Goal: Transaction & Acquisition: Purchase product/service

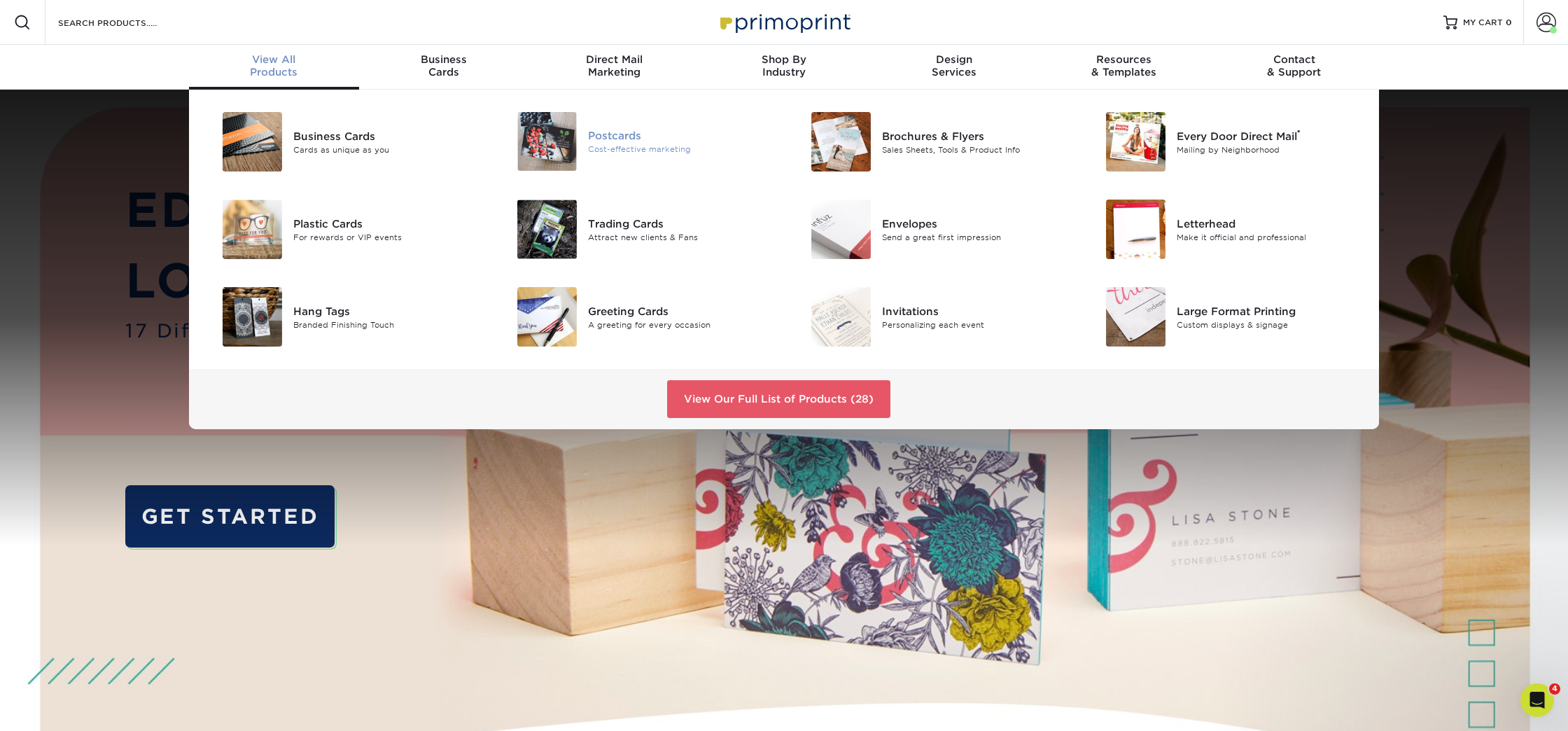
click at [633, 137] on div "Postcards" at bounding box center [681, 136] width 186 height 15
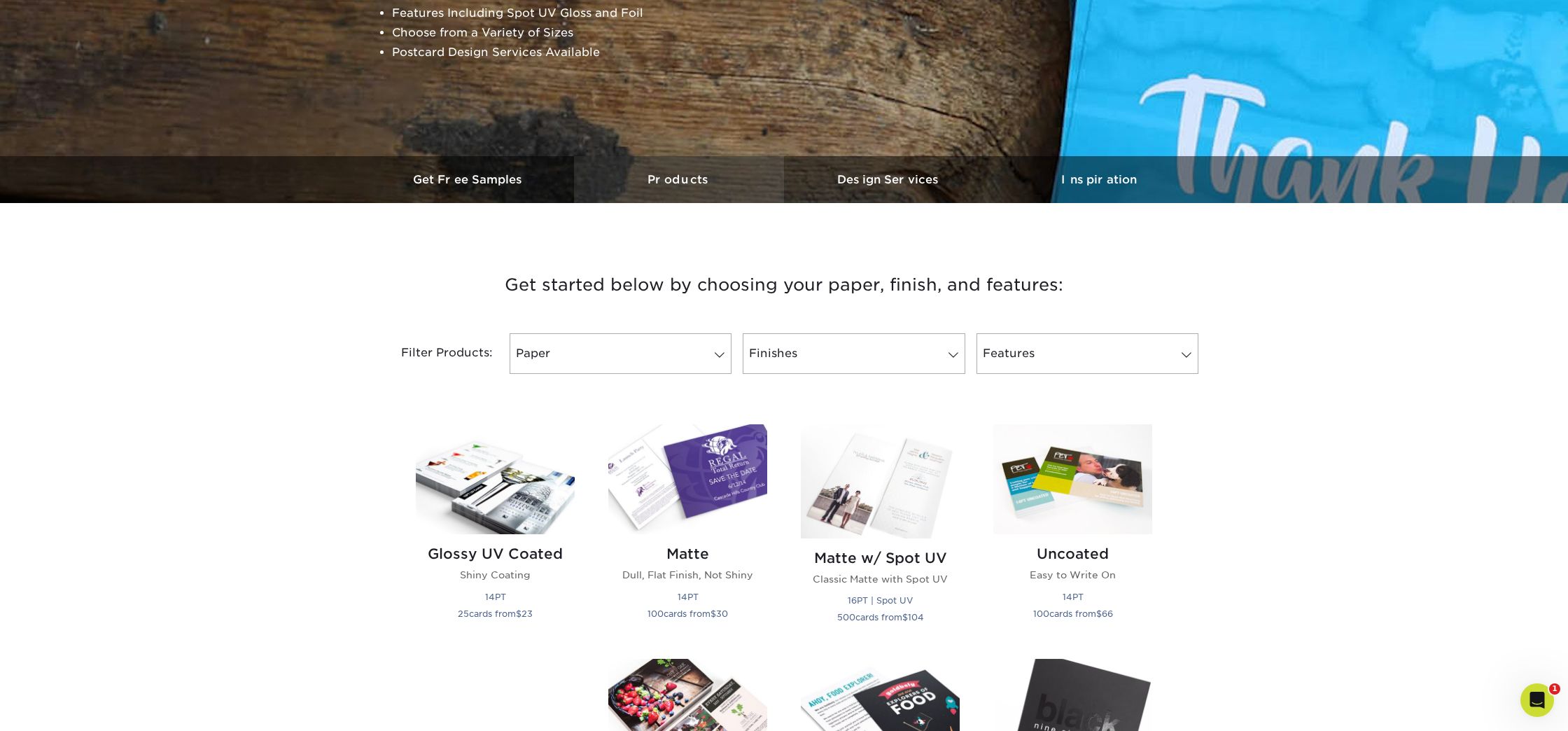
scroll to position [289, 0]
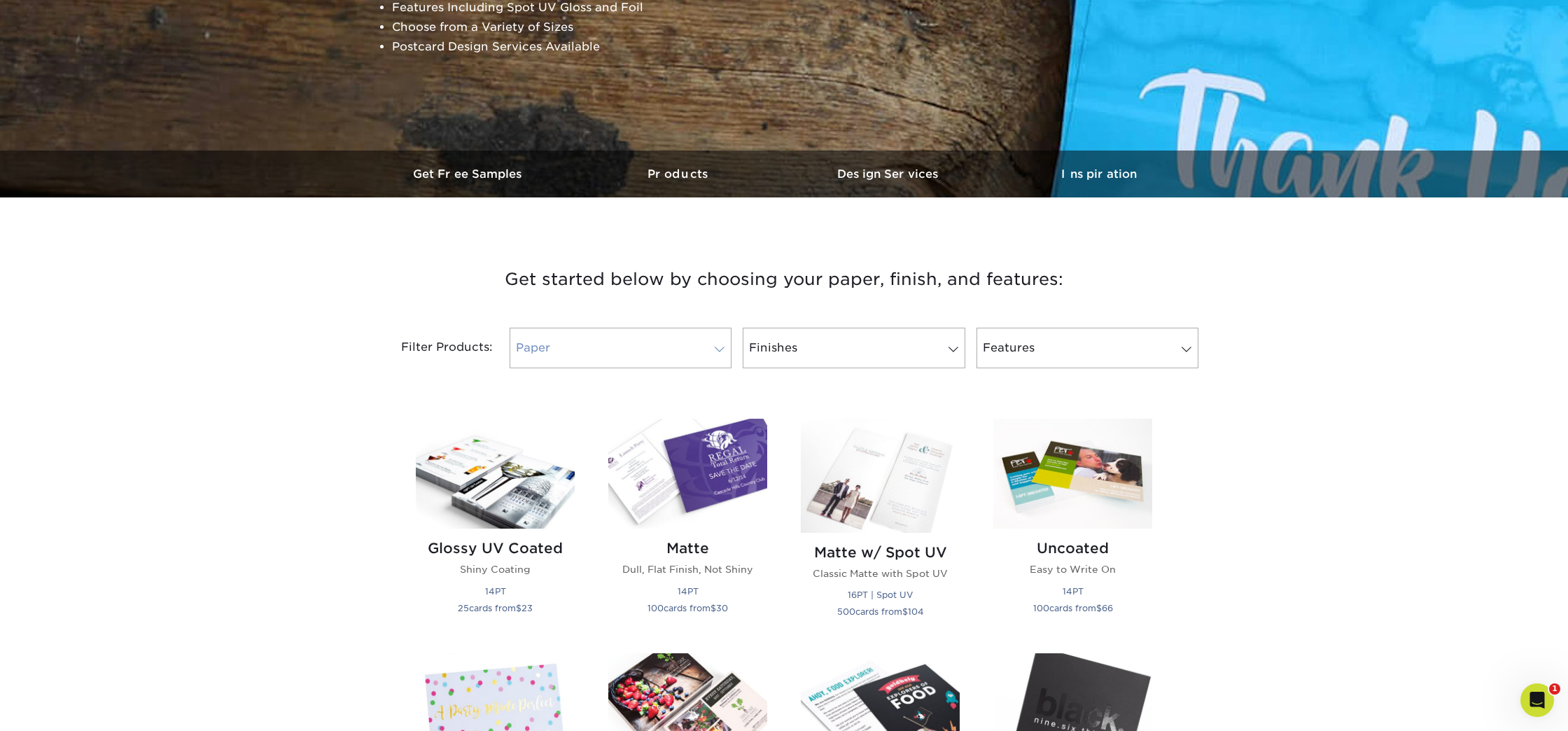
click at [703, 340] on link "Paper" at bounding box center [620, 347] width 222 height 41
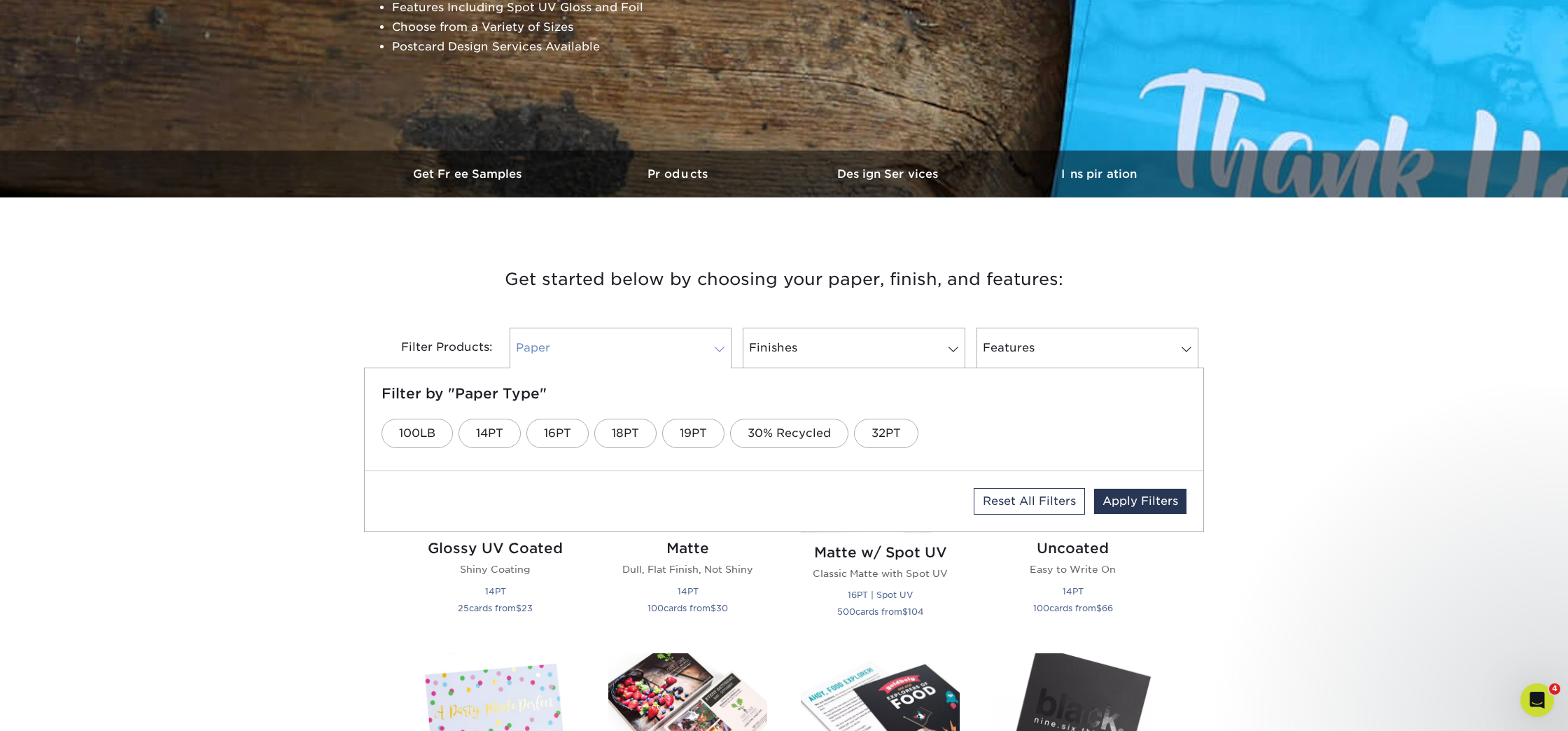
scroll to position [0, 0]
click at [560, 431] on link "16PT" at bounding box center [557, 434] width 63 height 30
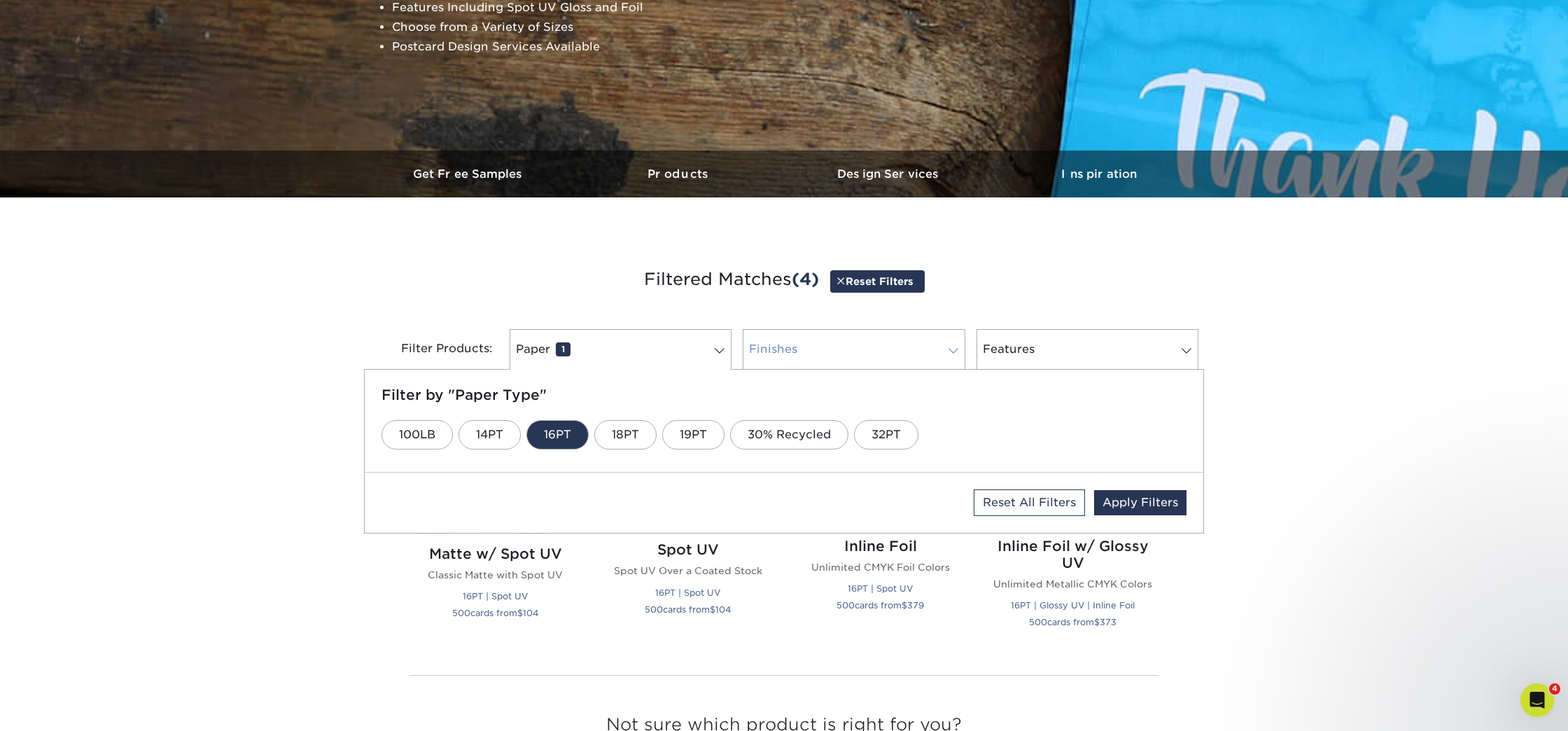
click at [827, 351] on link "Finishes 0" at bounding box center [853, 349] width 222 height 41
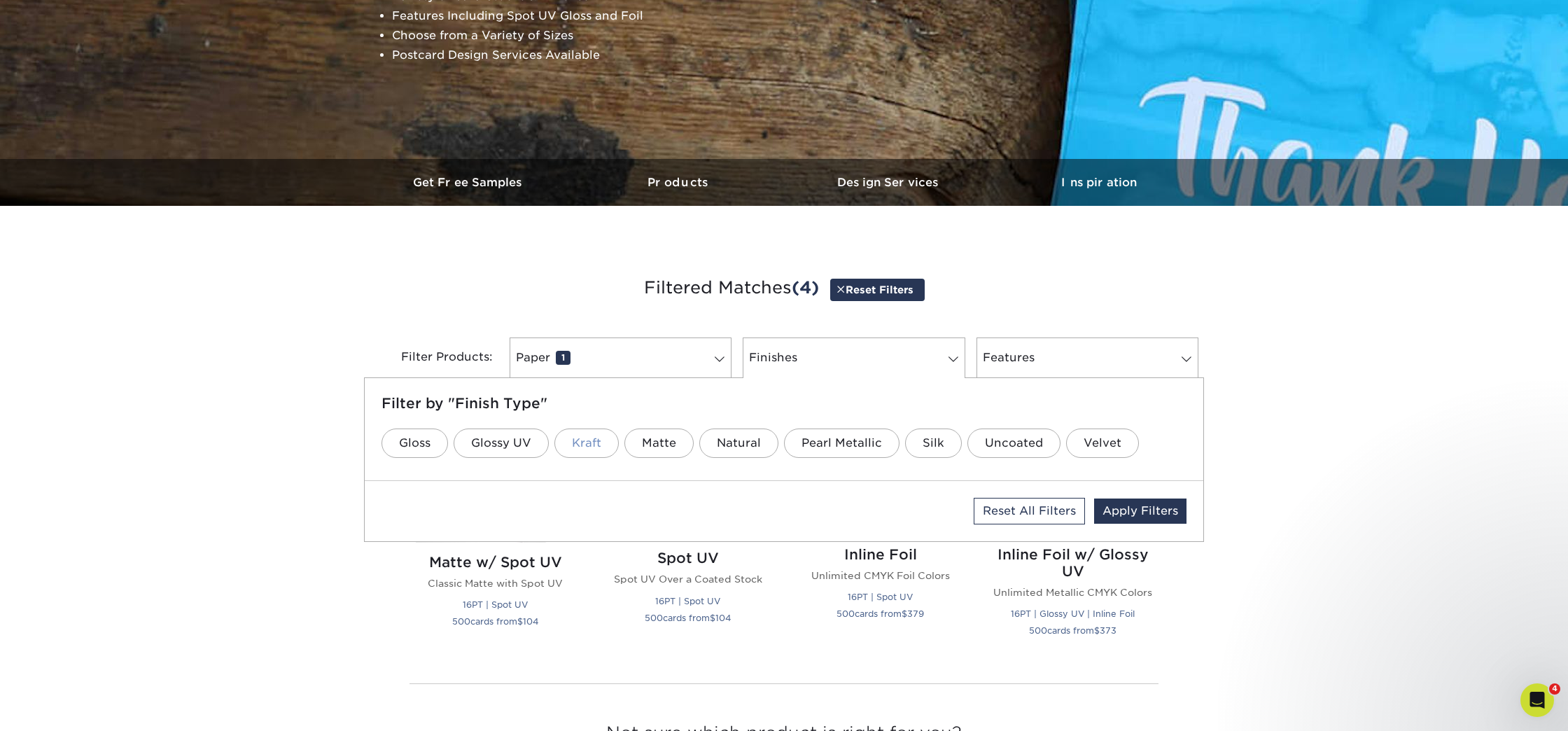
scroll to position [281, 0]
click at [502, 446] on link "Glossy UV" at bounding box center [501, 443] width 95 height 30
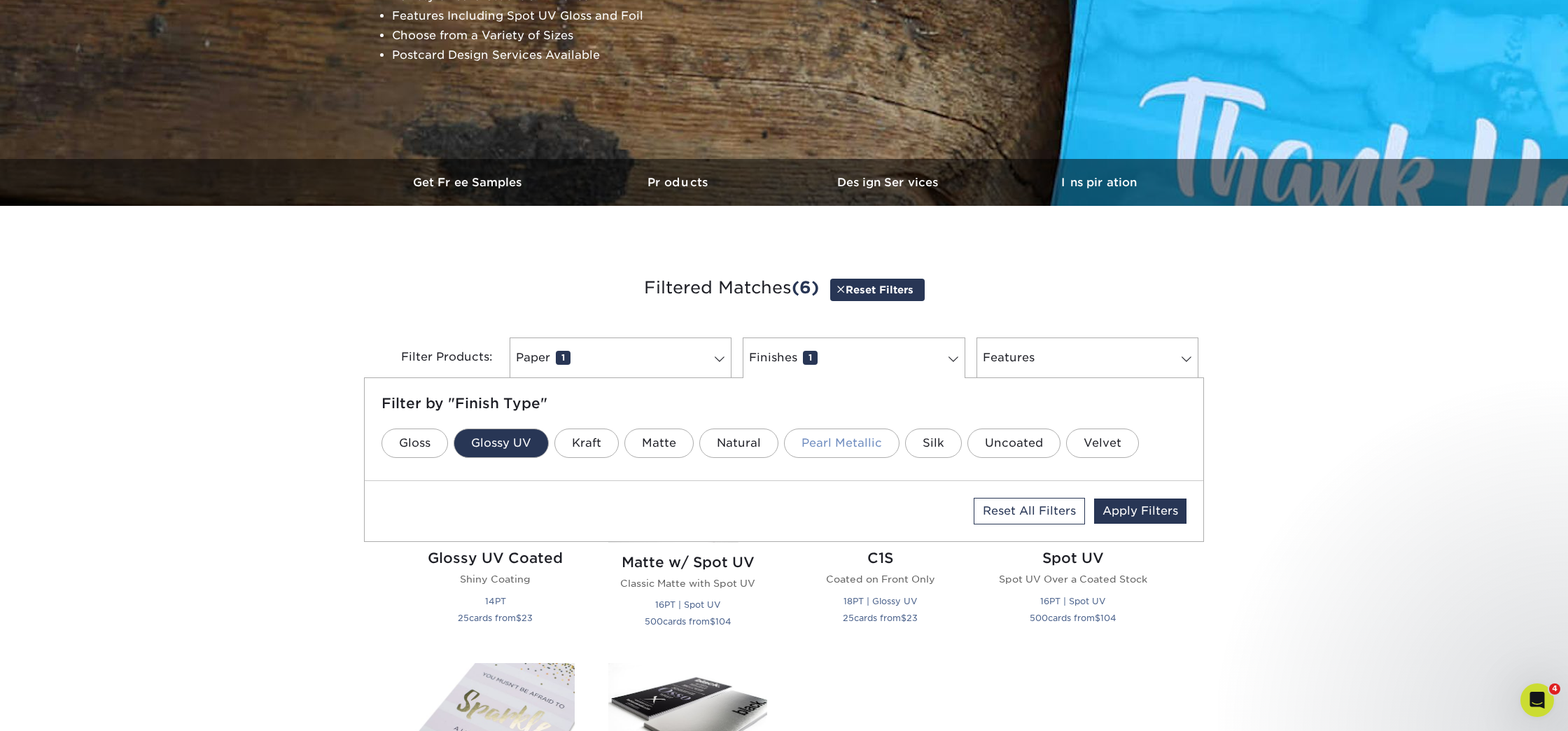
click at [863, 440] on link "Pearl Metallic" at bounding box center [841, 443] width 116 height 30
click at [851, 443] on link "Pearl Metallic" at bounding box center [841, 443] width 116 height 30
click at [853, 440] on link "Pearl Metallic" at bounding box center [841, 443] width 116 height 30
click at [498, 445] on link "Glossy UV" at bounding box center [501, 443] width 95 height 30
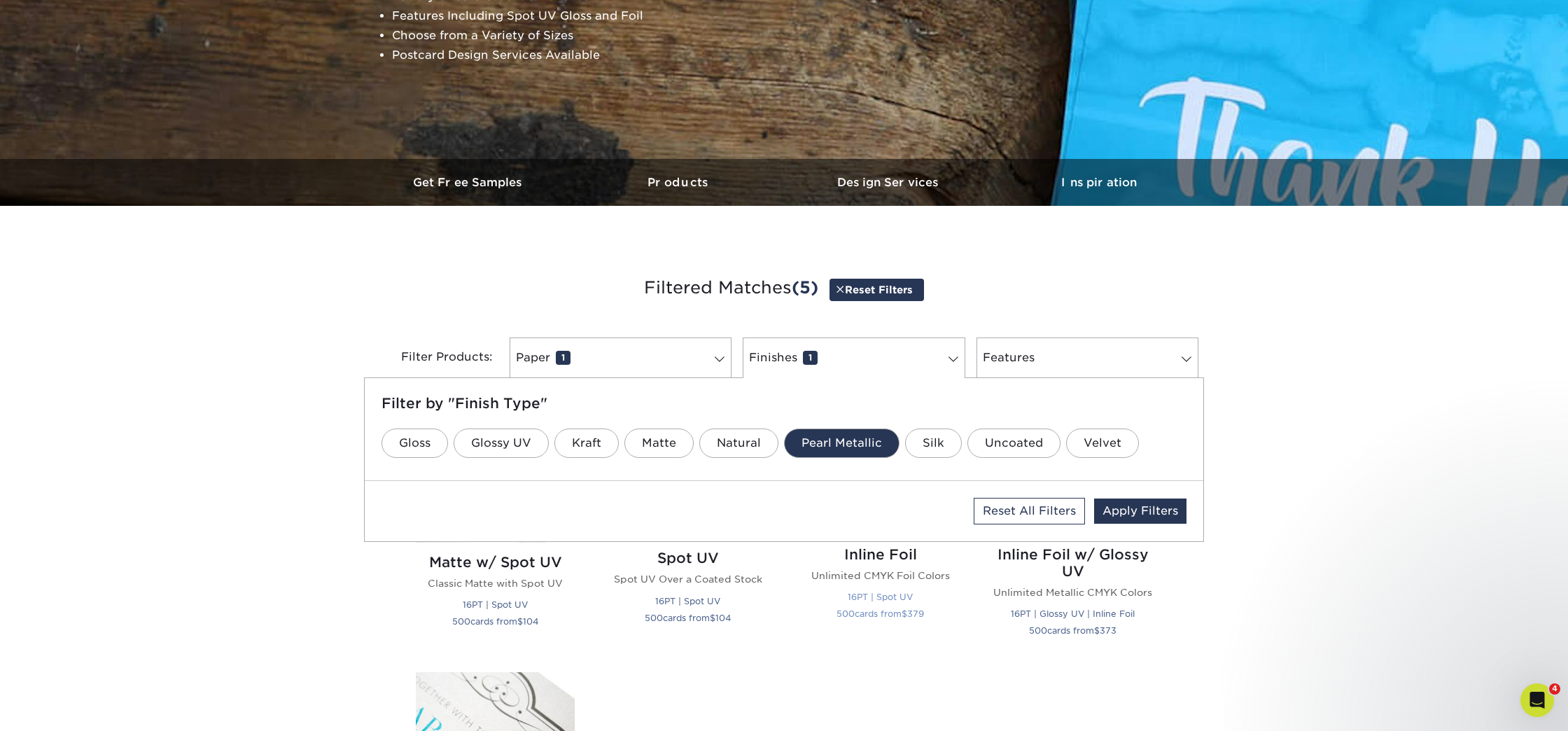
click at [885, 595] on small "16PT | Spot UV" at bounding box center [880, 597] width 65 height 10
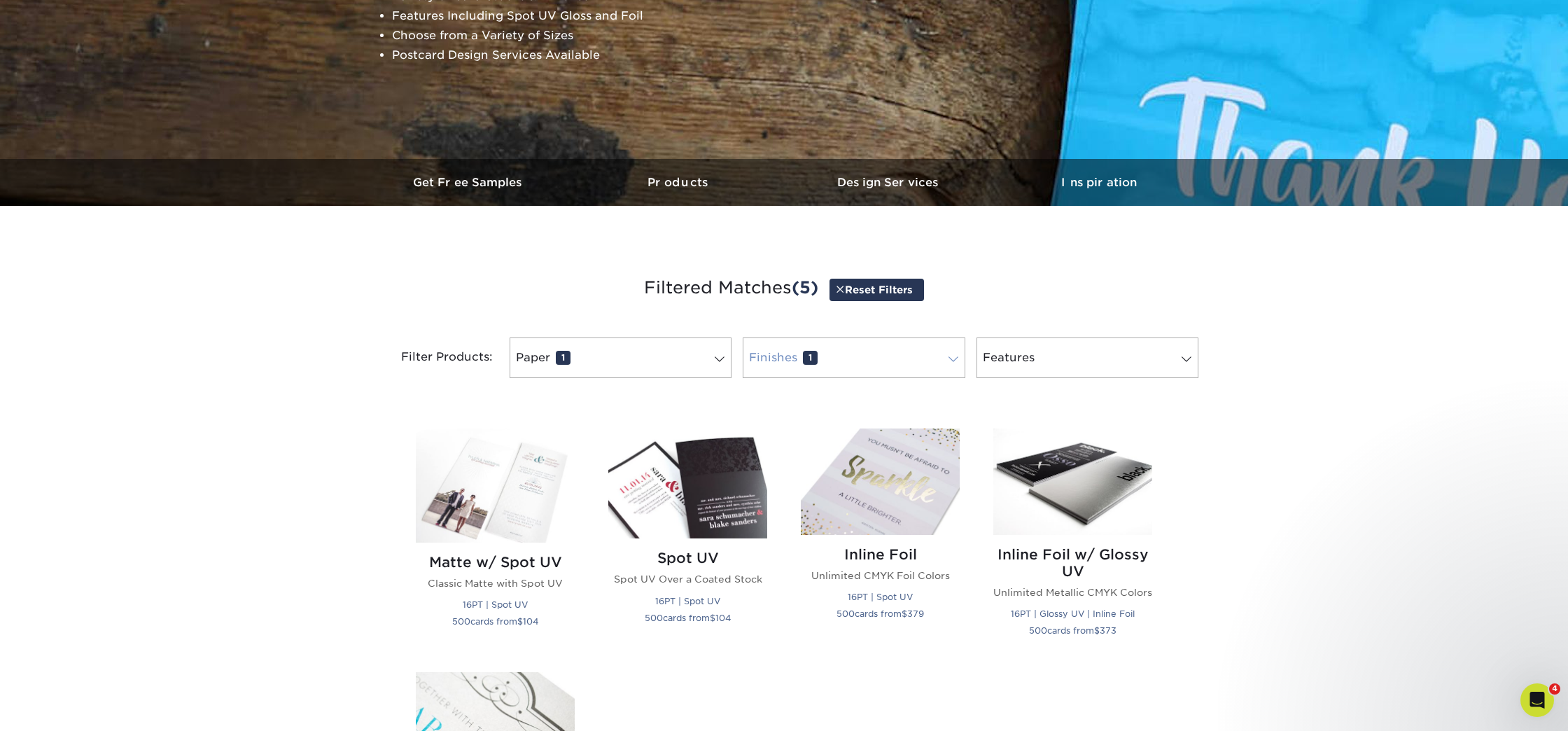
click at [878, 361] on link "Finishes 1" at bounding box center [853, 358] width 222 height 41
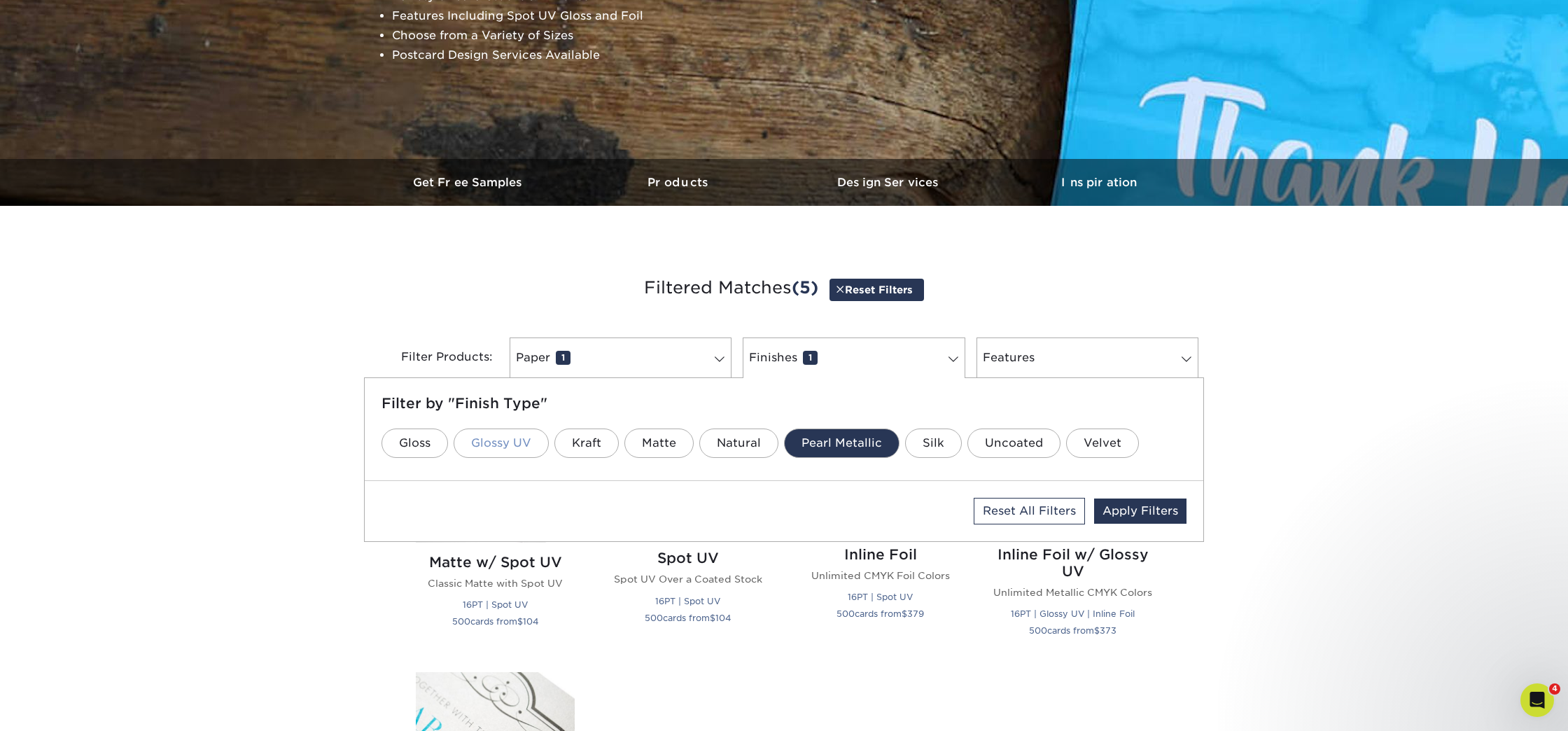
click at [512, 442] on link "Glossy UV" at bounding box center [501, 443] width 95 height 30
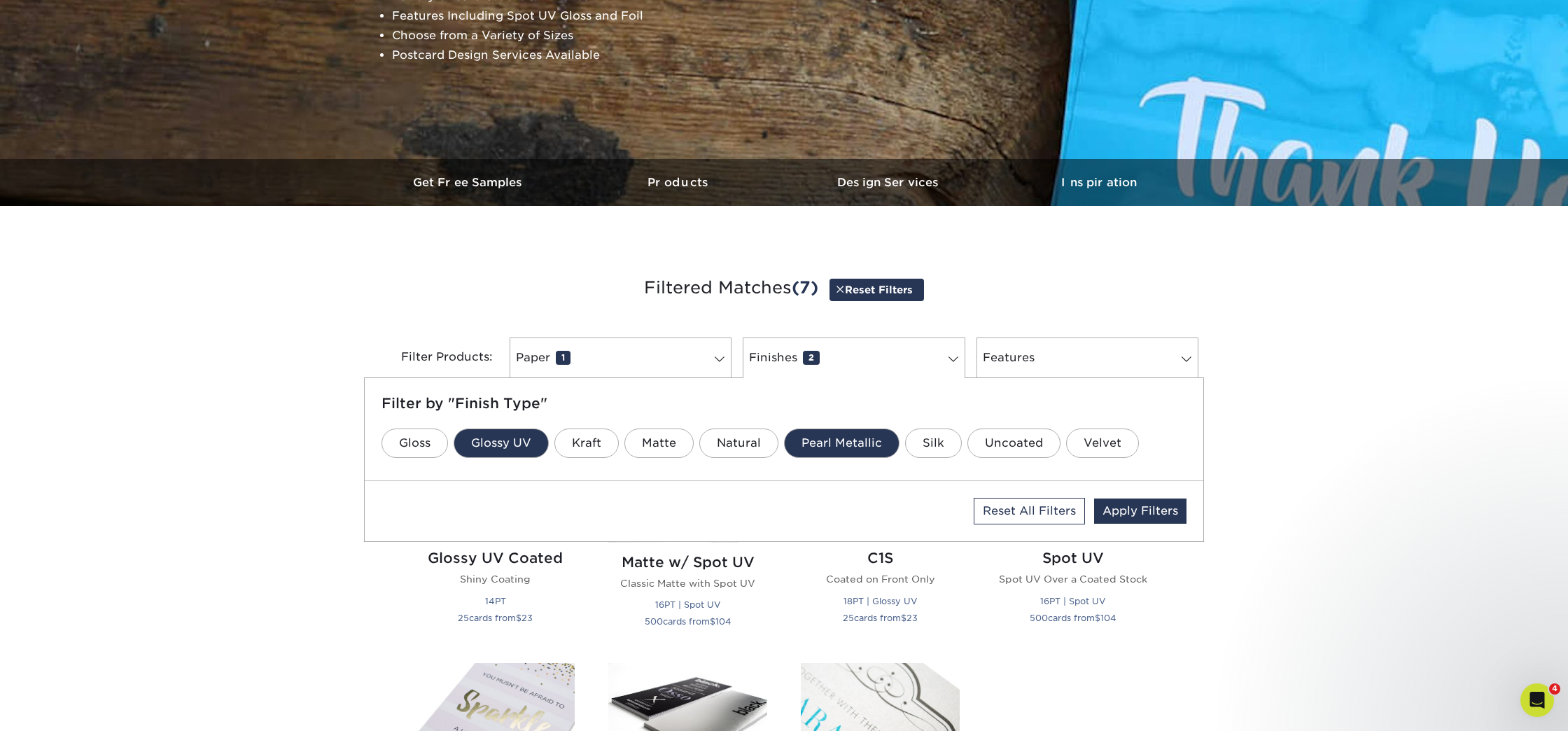
click at [826, 441] on link "Pearl Metallic" at bounding box center [841, 443] width 116 height 30
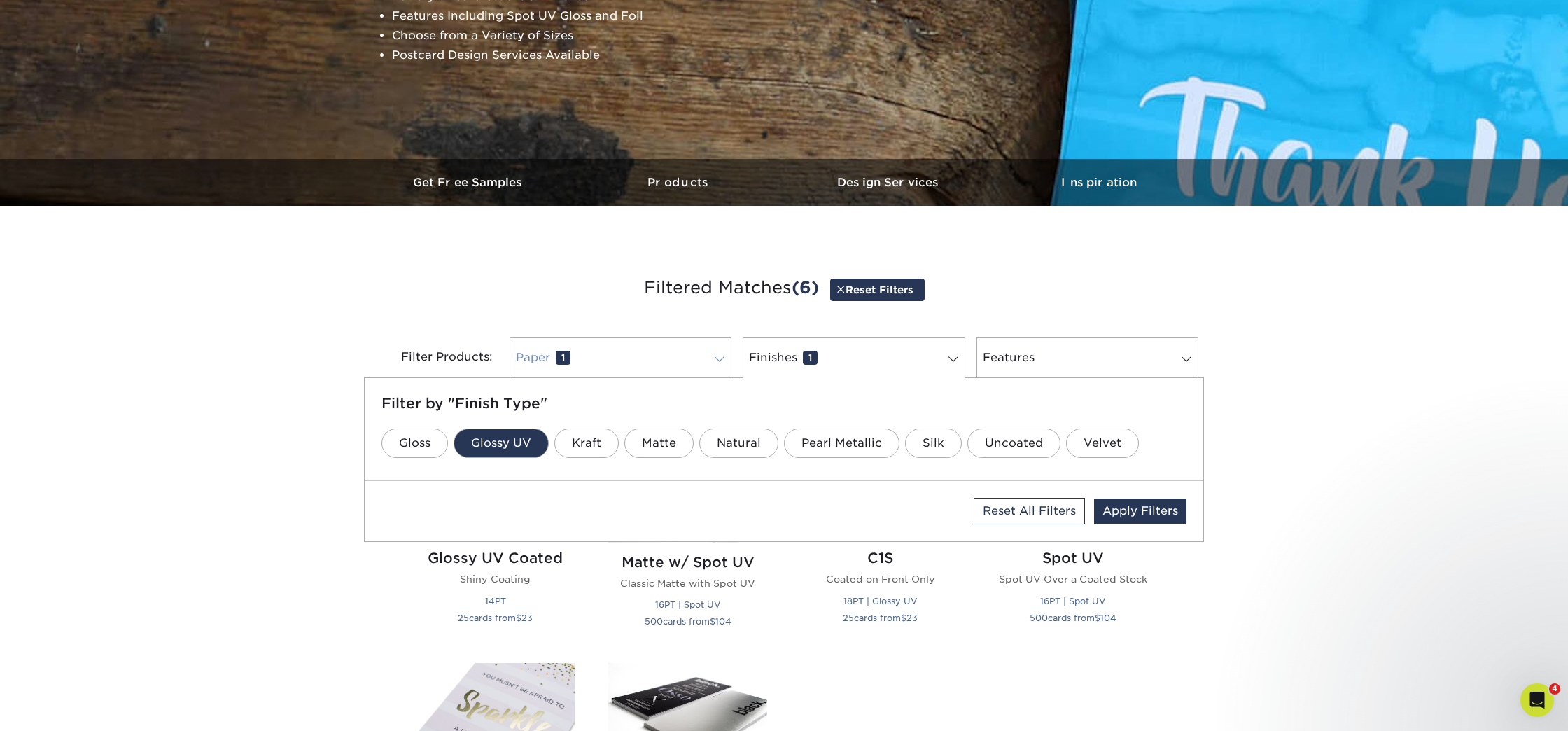
click at [656, 364] on link "Paper 1" at bounding box center [620, 358] width 222 height 41
click at [848, 361] on link "Finishes 1" at bounding box center [853, 358] width 222 height 41
click at [1045, 361] on link "Features 0" at bounding box center [1087, 358] width 222 height 41
click at [1142, 510] on link "Apply Filters" at bounding box center [1140, 511] width 92 height 25
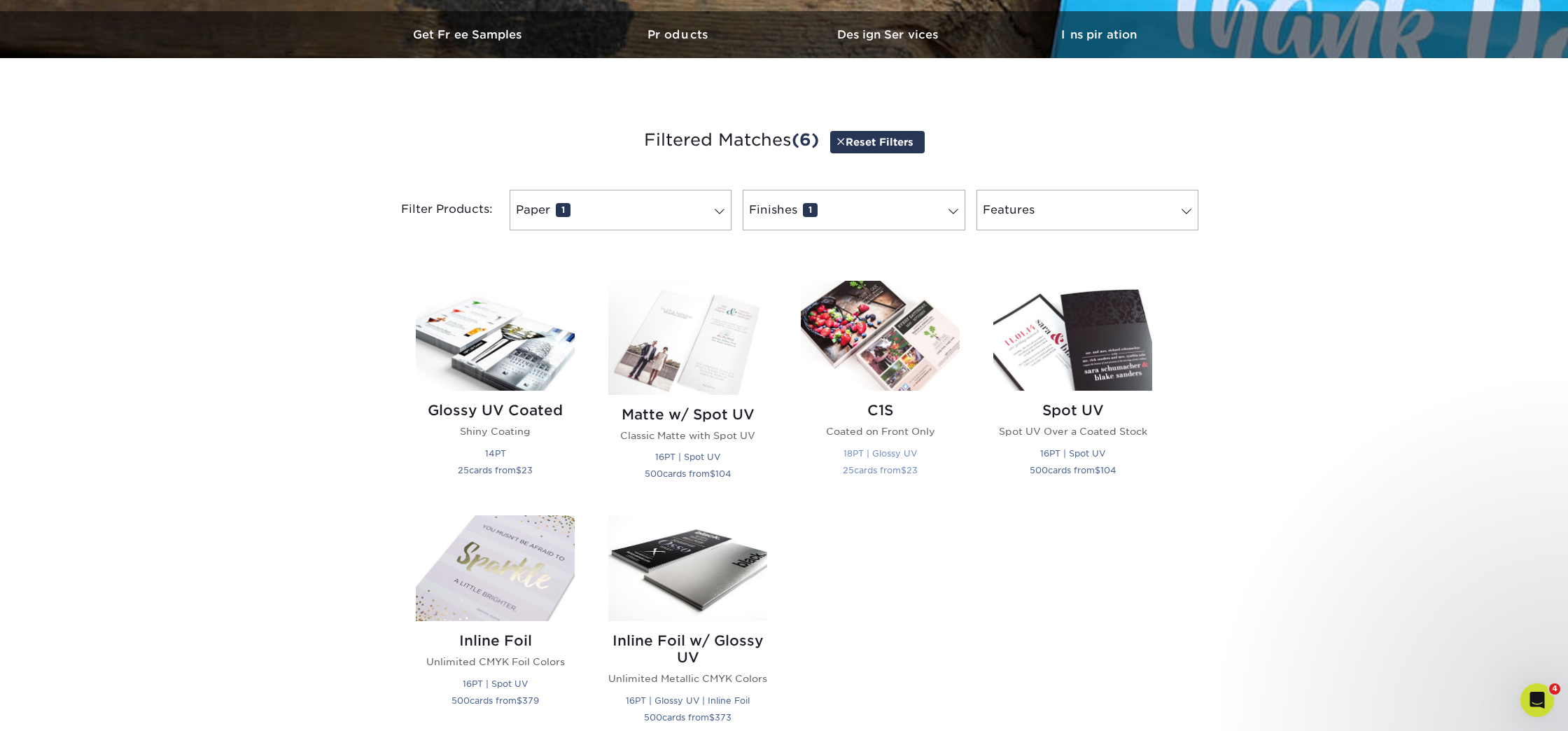
scroll to position [426, 0]
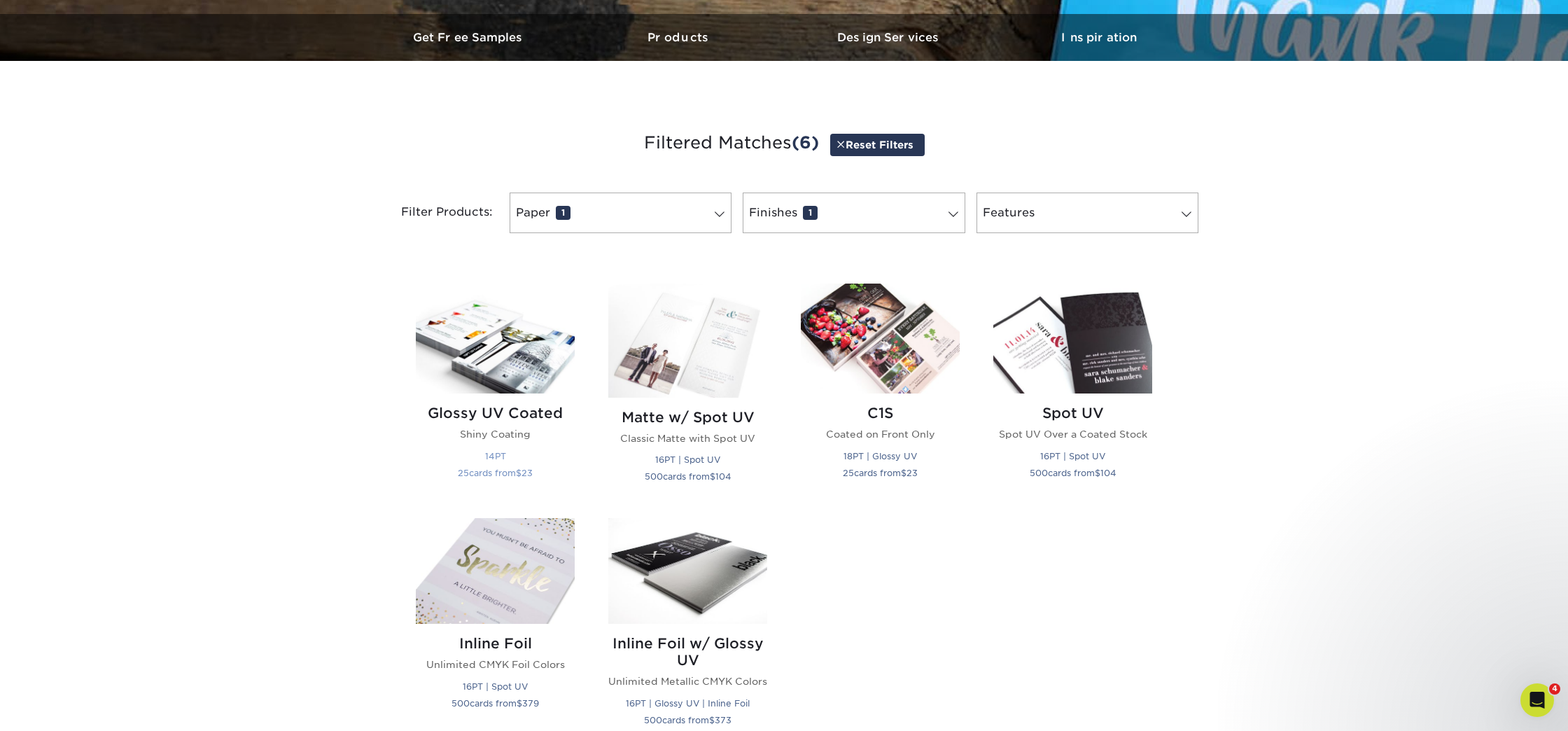
click at [537, 414] on h2 "Glossy UV Coated" at bounding box center [495, 413] width 159 height 17
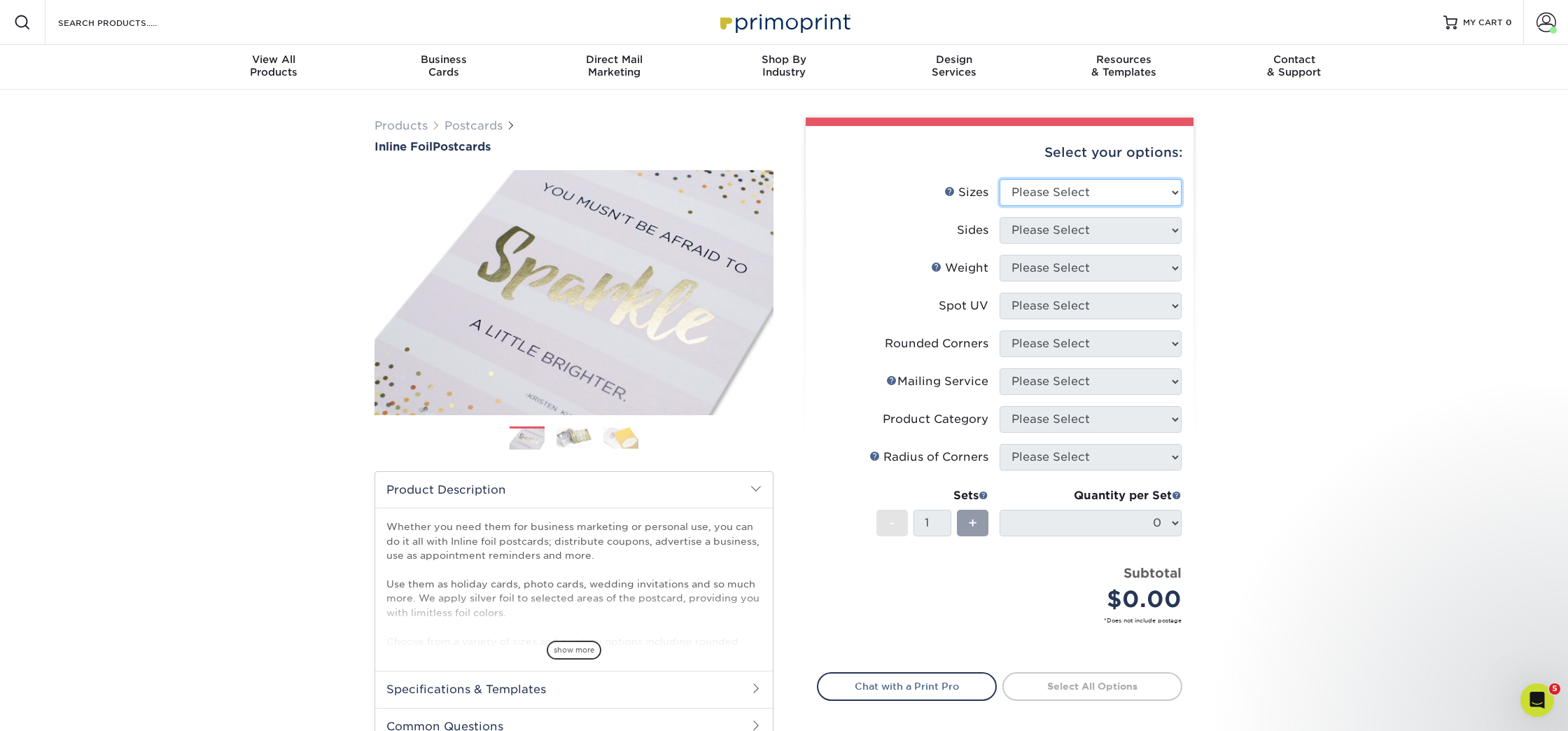
select select "4.00x6.00"
select select "e9e9dfb3-fba1-4d60-972c-fd9ca5904d33"
select select "16PT"
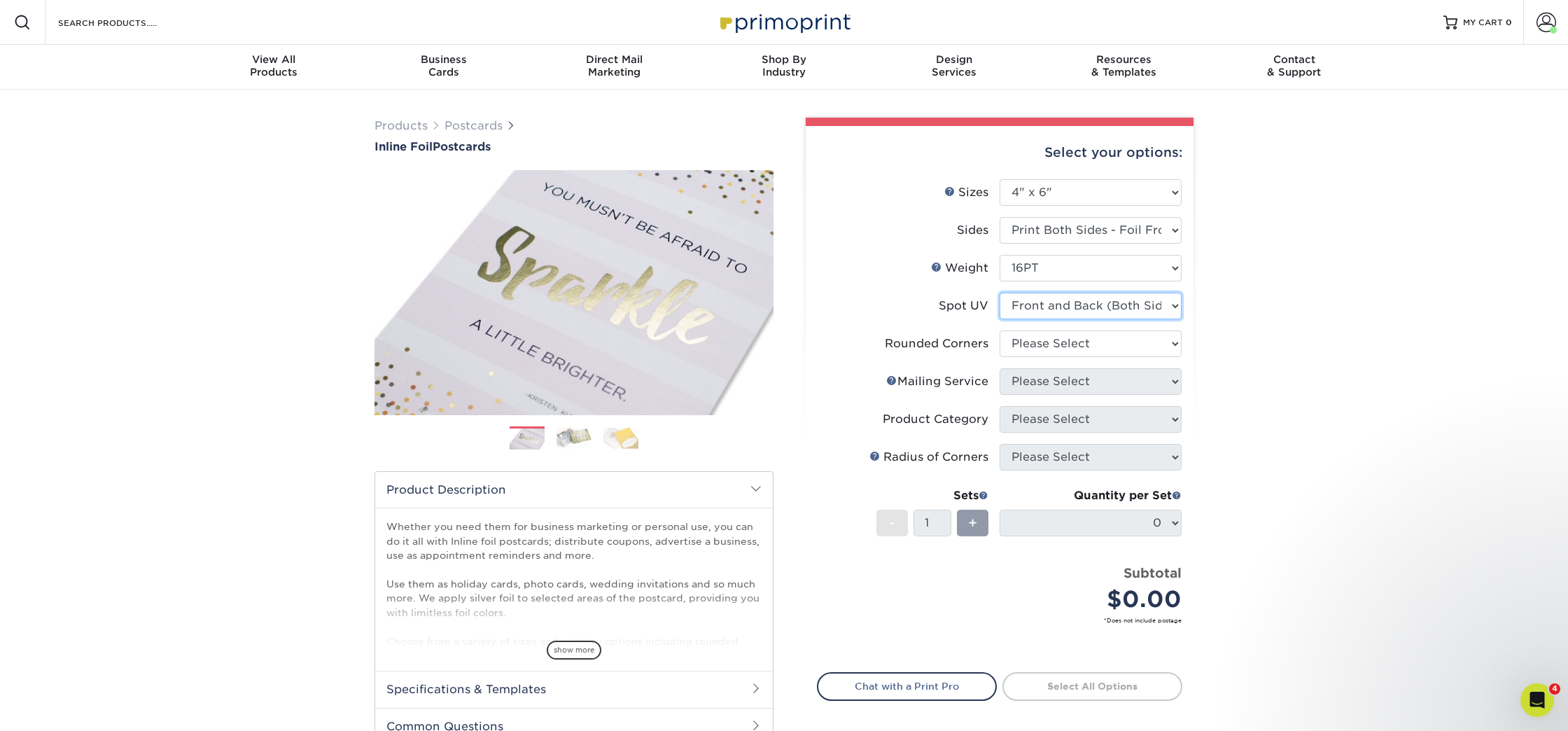
select select "3"
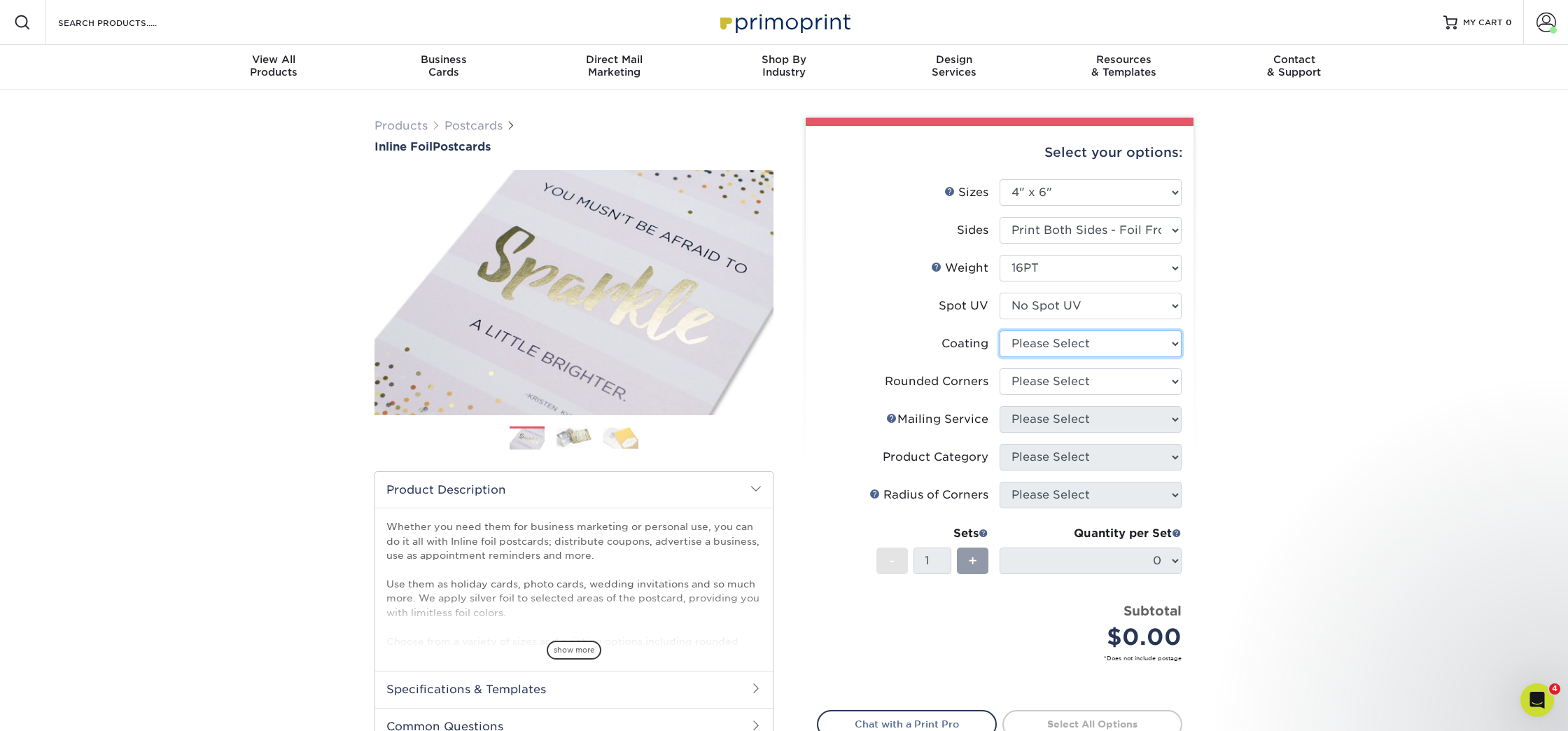
select select "3e7618de-abca-4bda-9f97-8b9129e913d8"
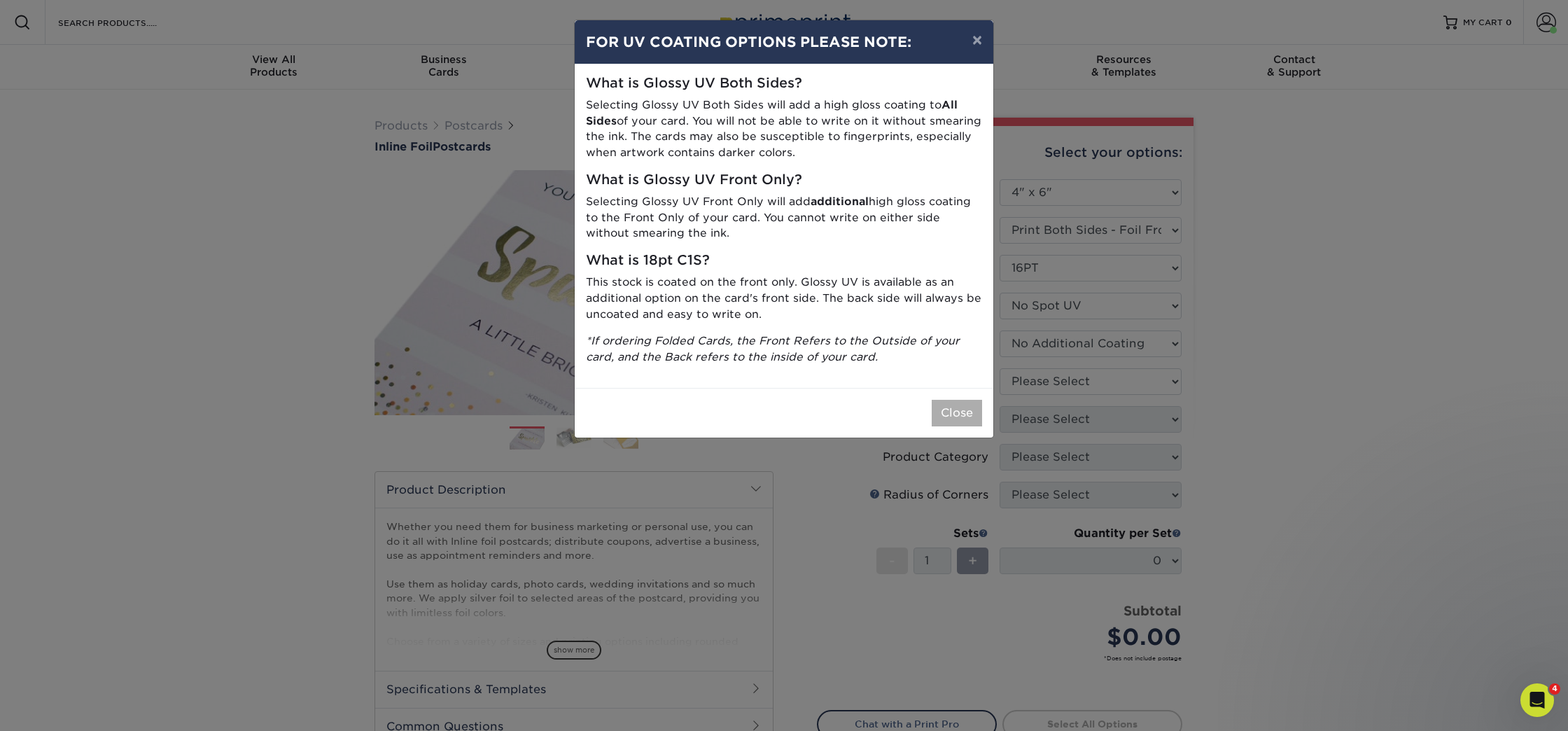
click at [944, 400] on button "Close" at bounding box center [957, 413] width 50 height 27
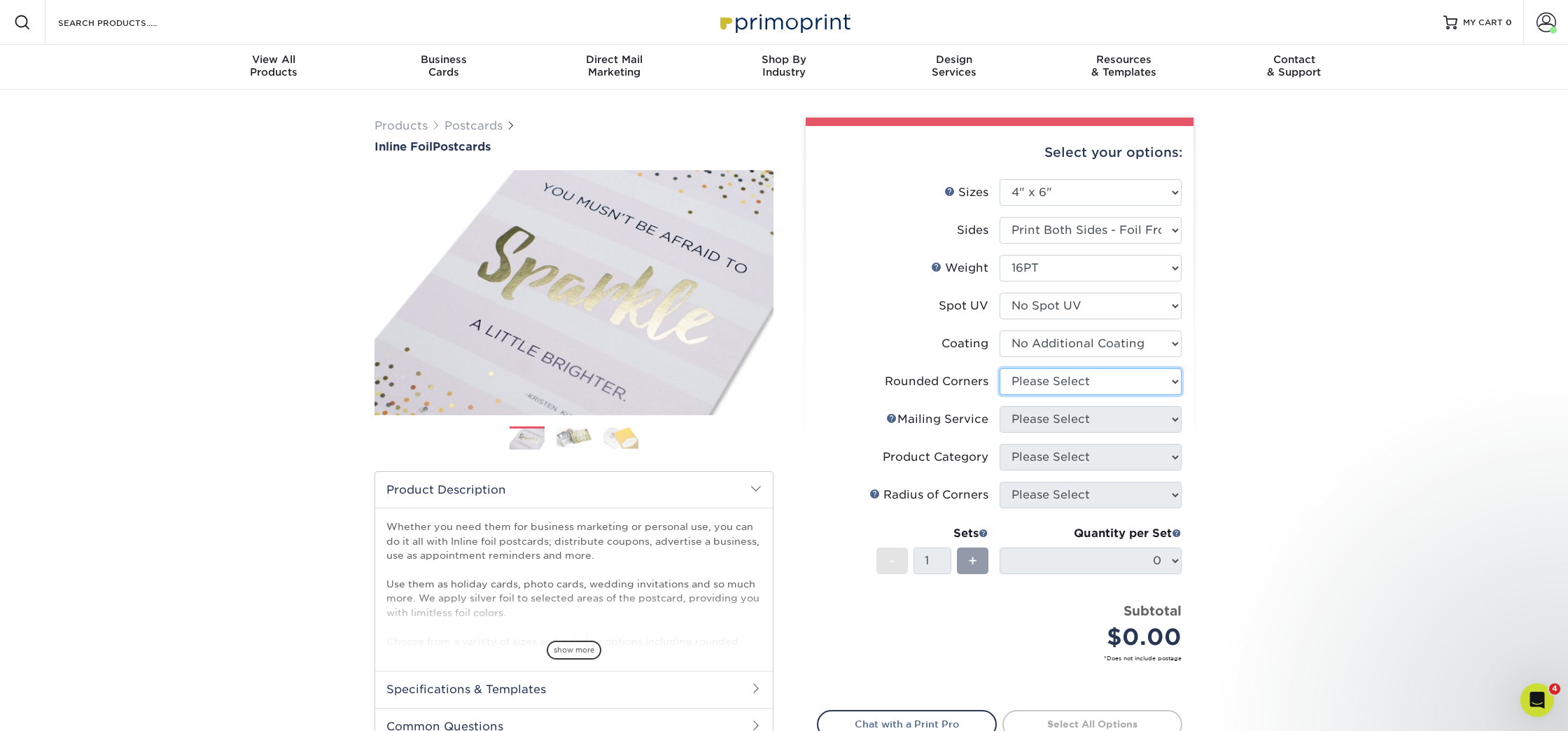
select select "7672df9e-0e0a-464d-8e1f-920c575e4da3"
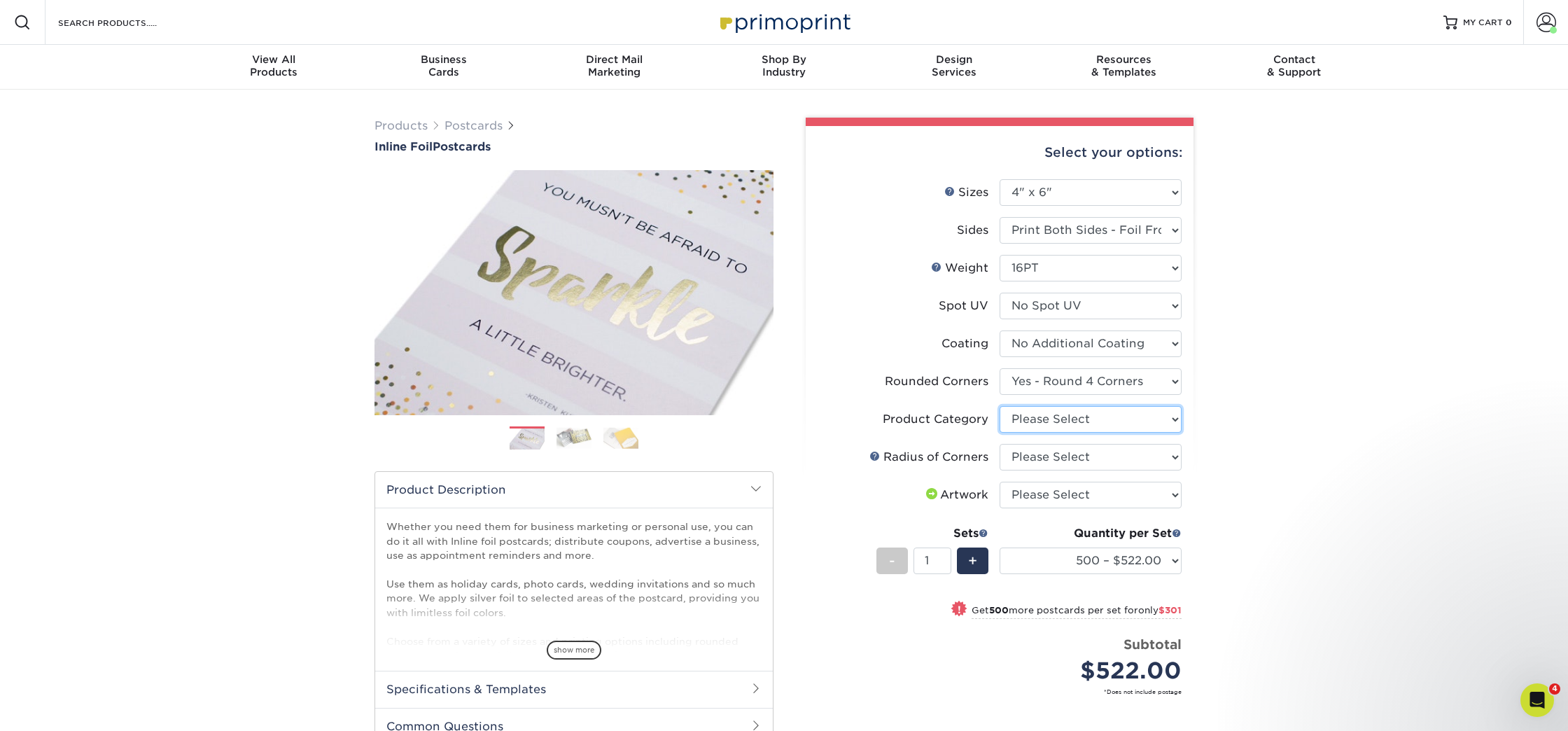
select select "9b7272e0-d6c8-4c3c-8e97-d3a1bcdab858"
select select "479fbfe7-6a0c-4895-8c9a-81739b7486c9"
select select "upload"
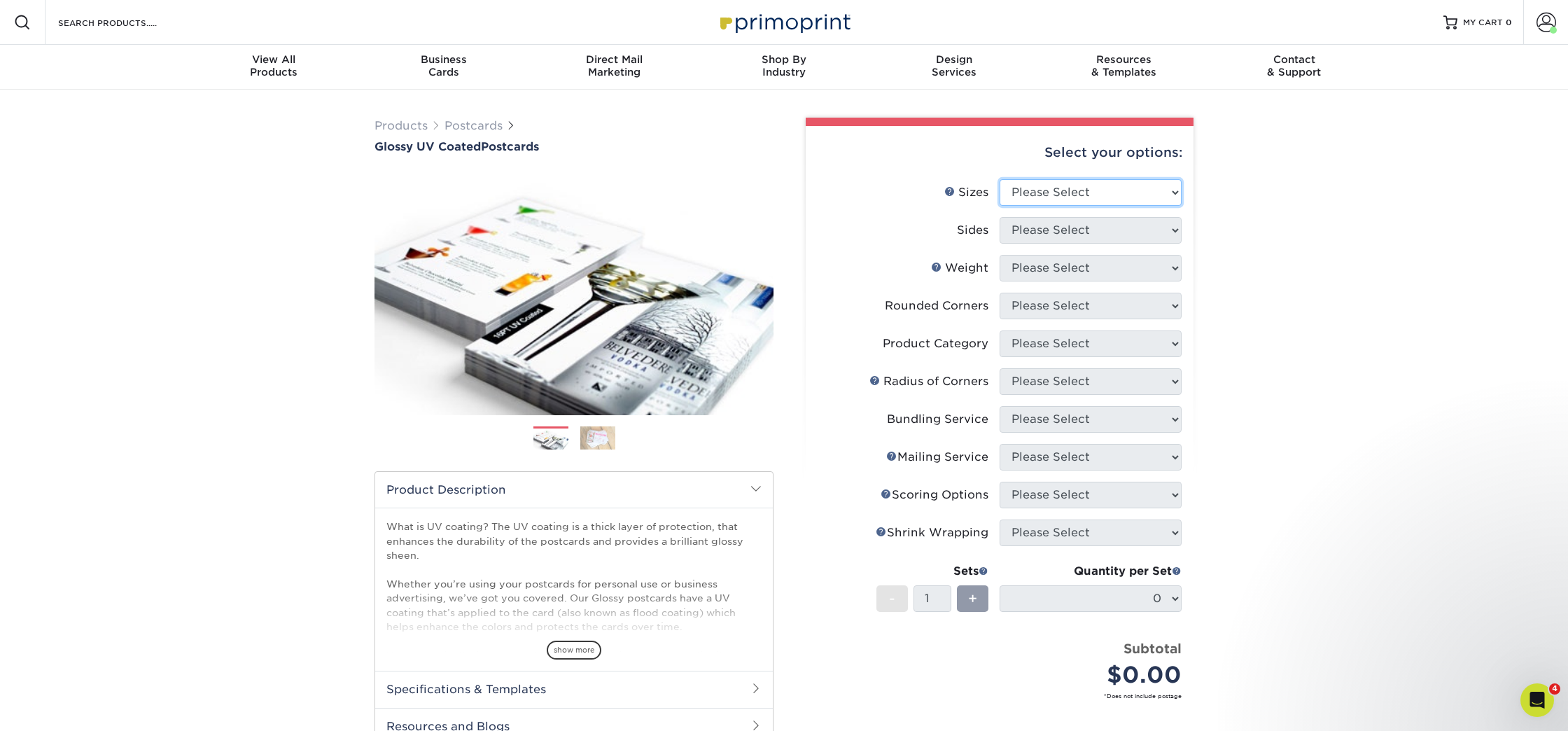
select select "4.00x6.00"
select select "13abbda7-1d64-4f25-8bb2-c179b224825d"
select select "16PT"
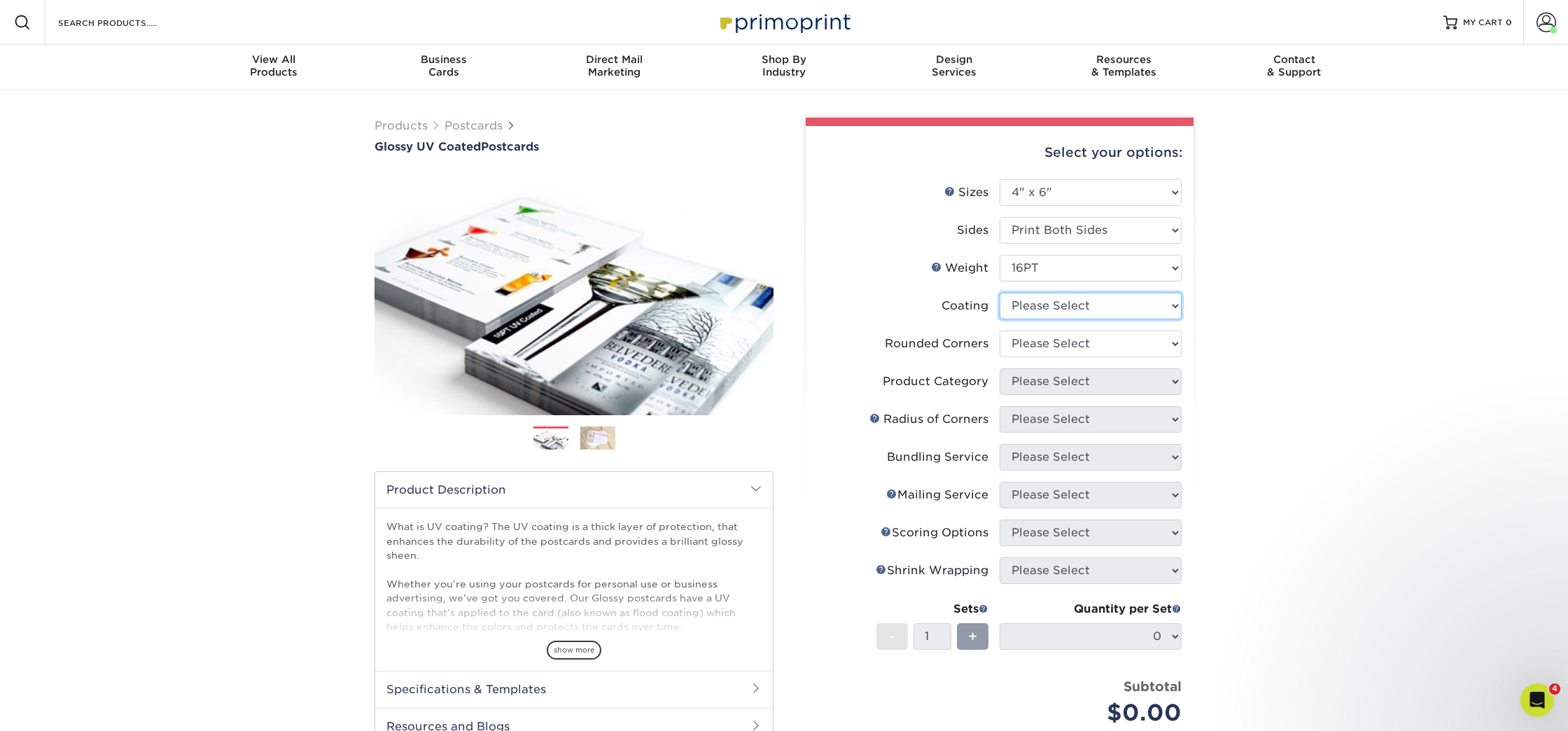
select select "1e8116af-acfc-44b1-83dc-8181aa338834"
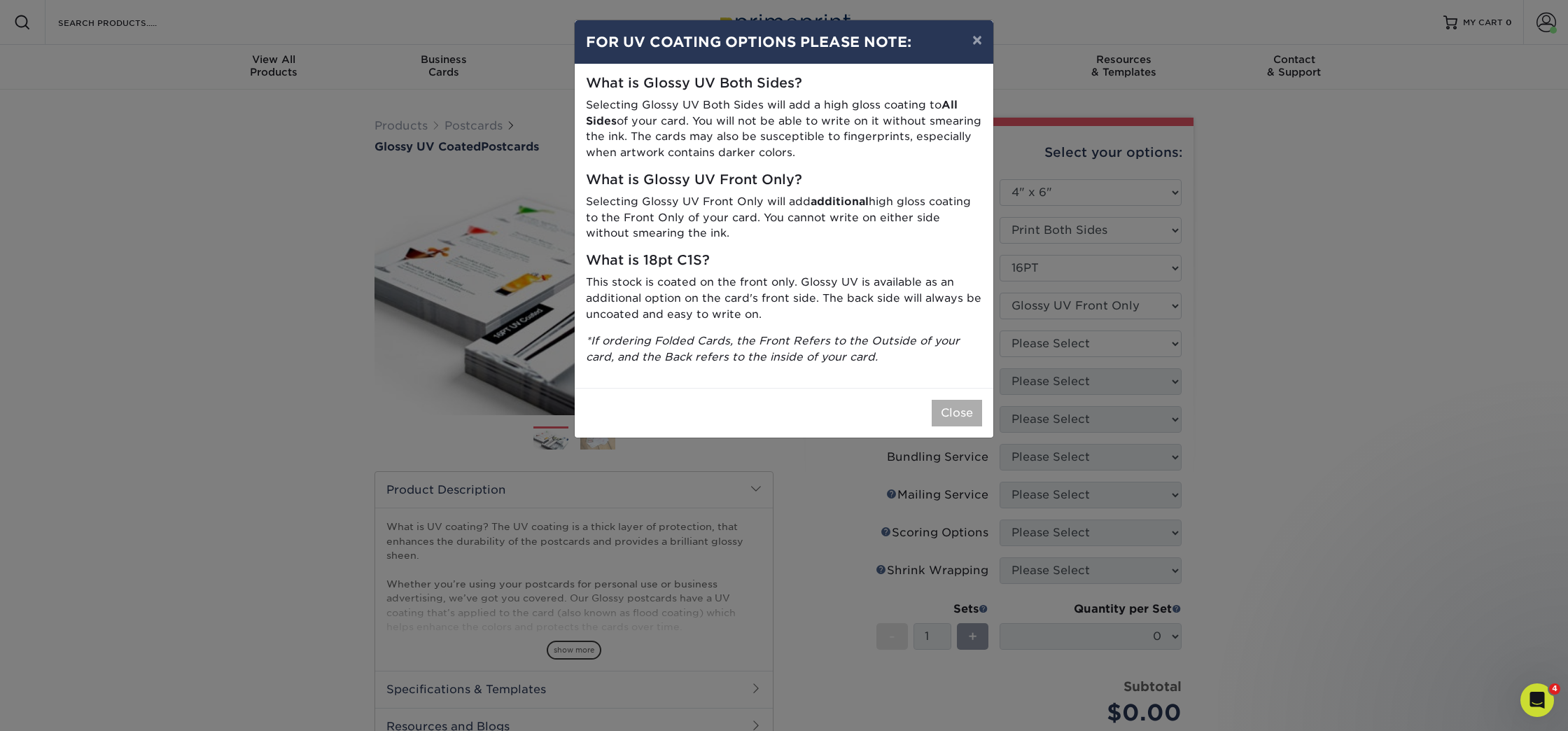
drag, startPoint x: 982, startPoint y: 407, endPoint x: 971, endPoint y: 406, distance: 11.0
click at [975, 406] on div "Close" at bounding box center [784, 412] width 419 height 49
click at [971, 406] on button "Close" at bounding box center [957, 413] width 50 height 27
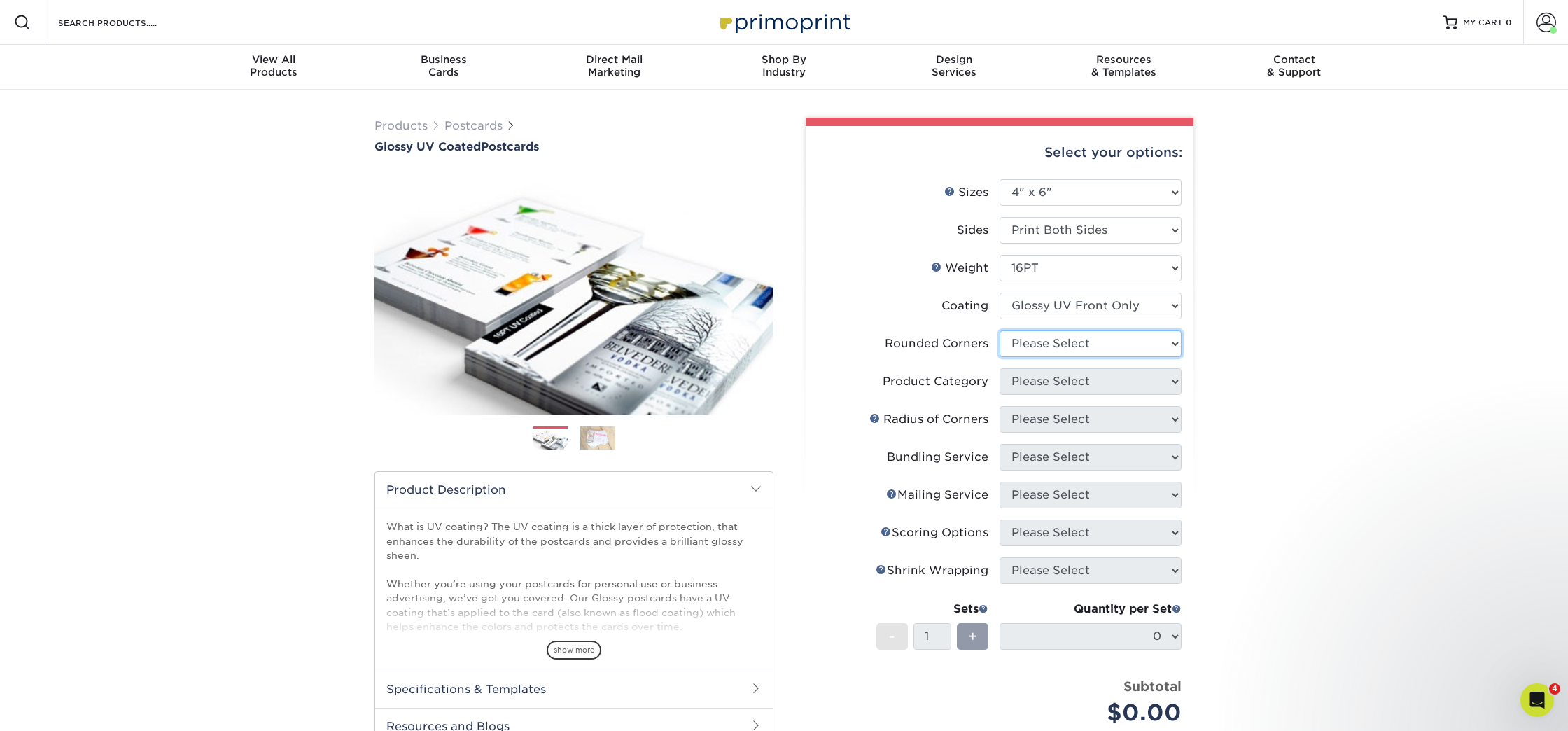
select select "7672df9e-0e0a-464d-8e1f-920c575e4da3"
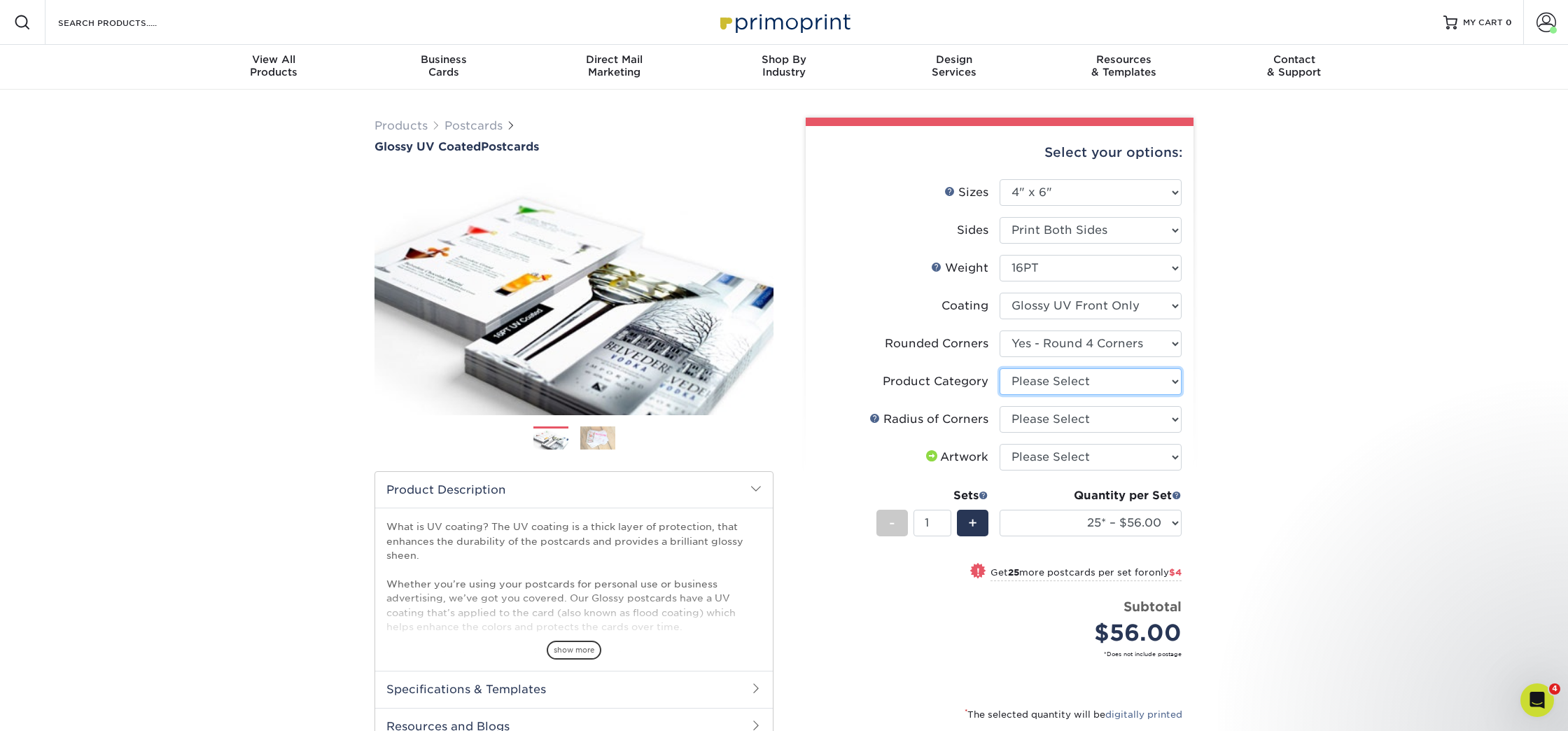
select select "9b7272e0-d6c8-4c3c-8e97-d3a1bcdab858"
select select "479fbfe7-6a0c-4895-8c9a-81739b7486c9"
select select "upload"
select select "50* – $60.00"
